Goal: Information Seeking & Learning: Learn about a topic

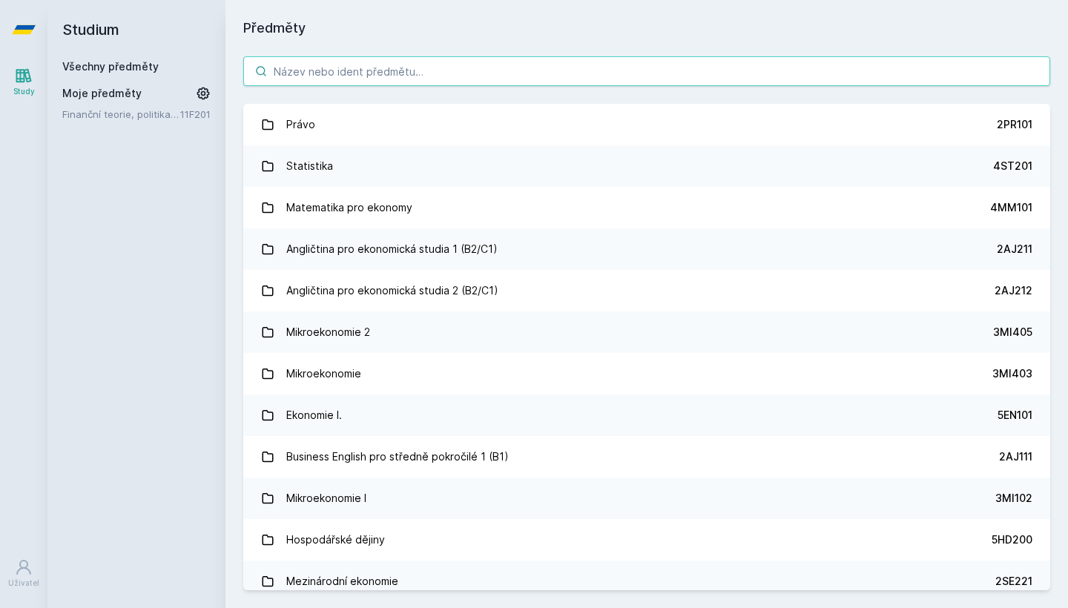
click at [346, 72] on input "search" at bounding box center [646, 71] width 807 height 30
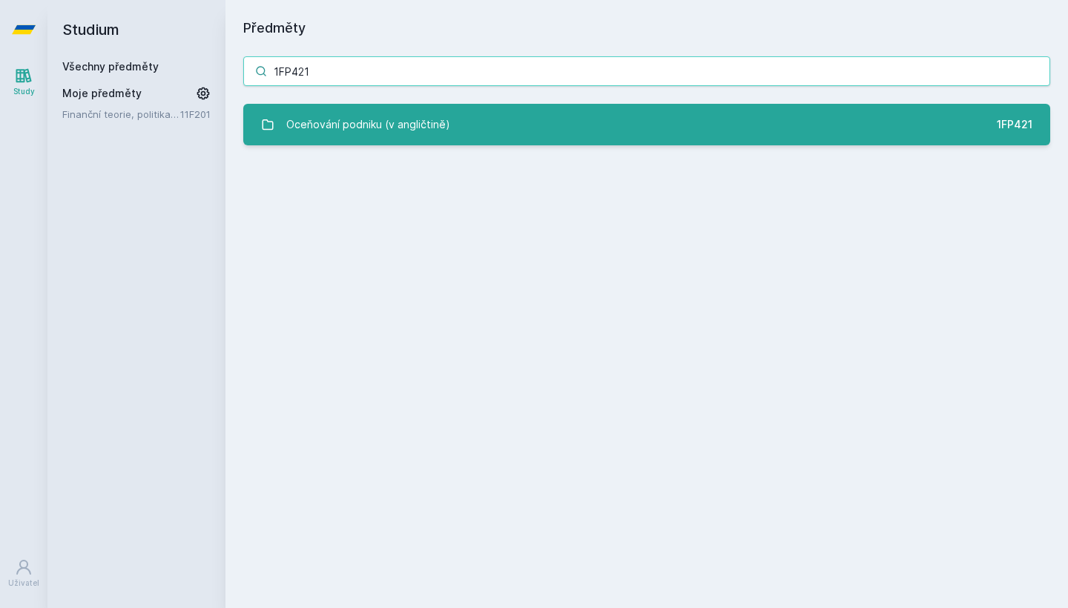
type input "1FP421"
click at [343, 119] on div "Oceňování podniku (v angličtině)" at bounding box center [368, 125] width 164 height 30
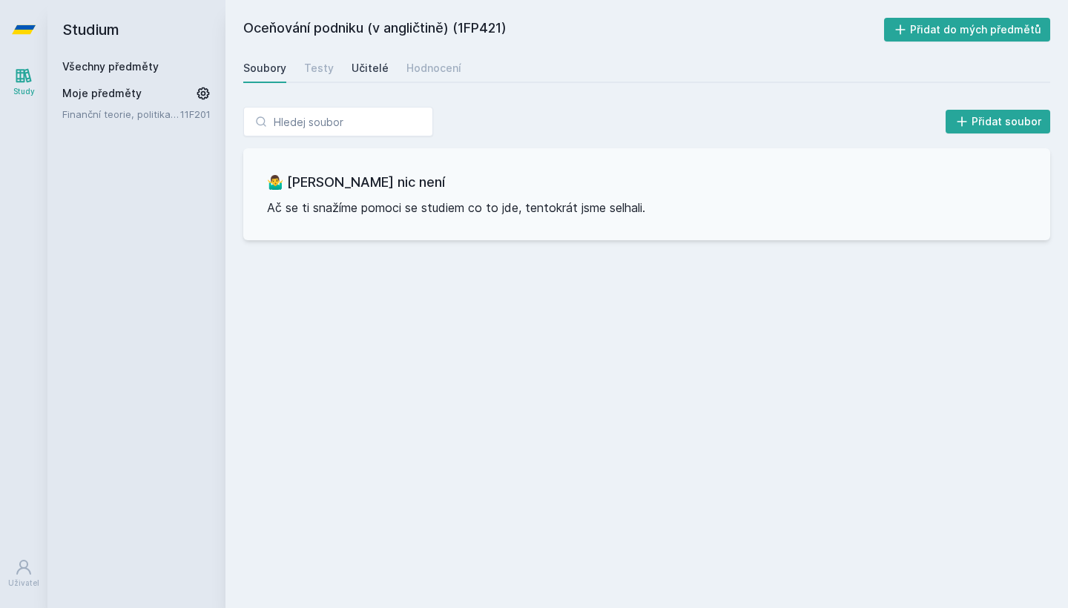
click at [364, 73] on div "Učitelé" at bounding box center [369, 68] width 37 height 15
click at [317, 66] on div "Testy" at bounding box center [319, 68] width 30 height 15
click at [422, 77] on link "Hodnocení" at bounding box center [433, 68] width 55 height 30
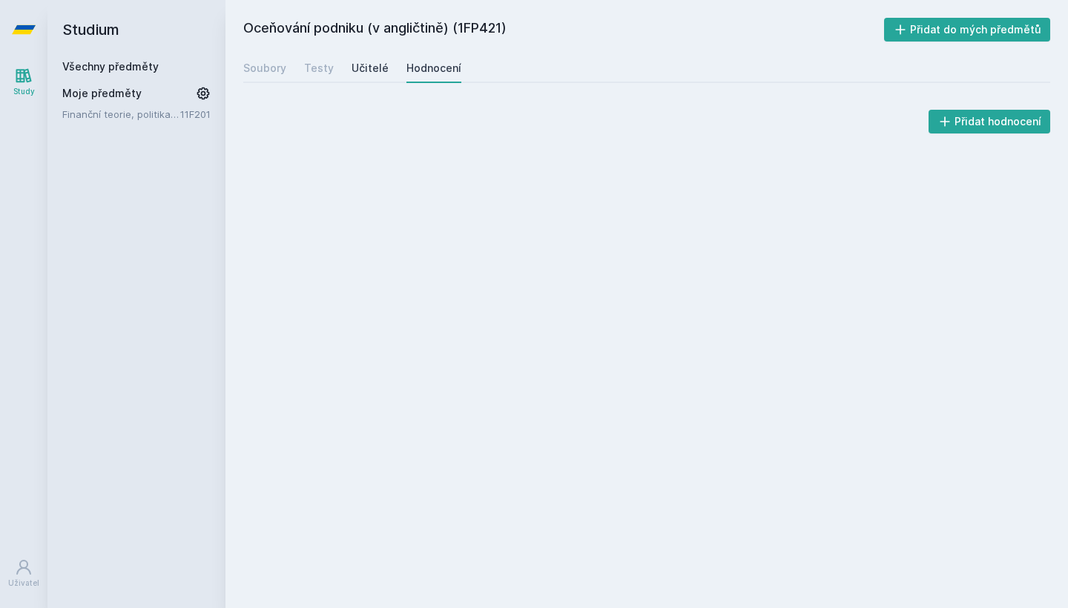
click at [379, 72] on div "Učitelé" at bounding box center [369, 68] width 37 height 15
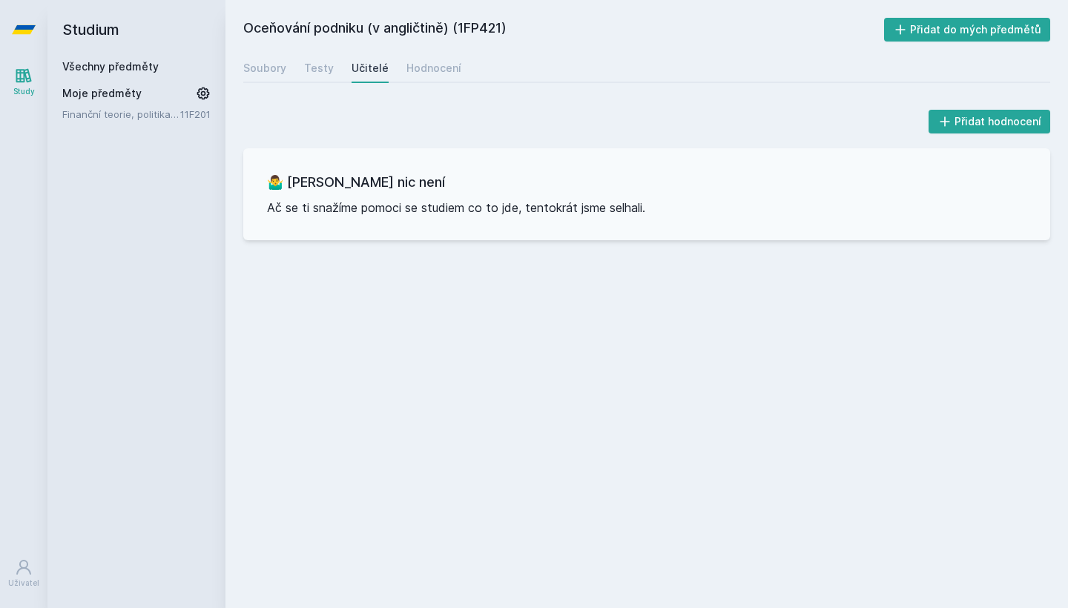
drag, startPoint x: 461, startPoint y: 30, endPoint x: 509, endPoint y: 30, distance: 47.5
click at [509, 30] on h2 "Oceňování podniku (v angličtině) (1FP421)" at bounding box center [563, 30] width 641 height 24
copy h2 "1FP421"
